Goal: Navigation & Orientation: Find specific page/section

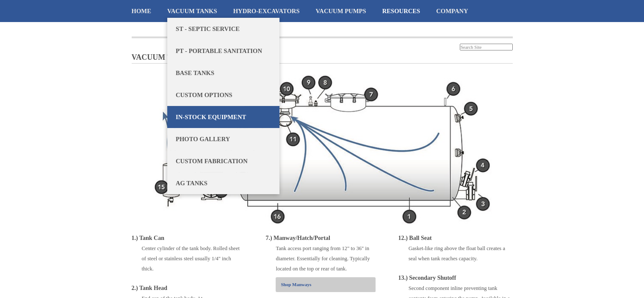
click at [214, 113] on link "In-Stock Equipment" at bounding box center [223, 117] width 112 height 22
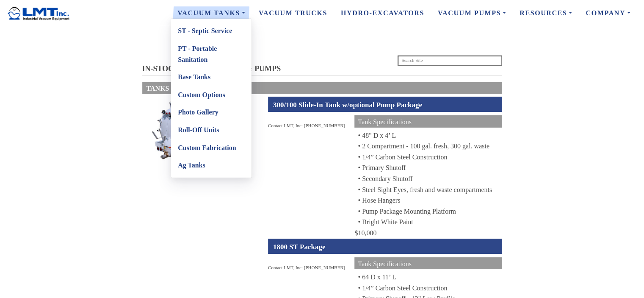
click at [205, 111] on link "Photo Gallery" at bounding box center [211, 112] width 80 height 18
